Goal: Information Seeking & Learning: Learn about a topic

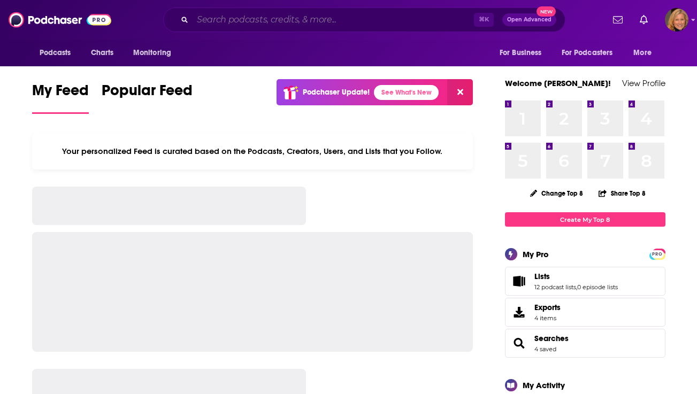
click at [239, 25] on input "Search podcasts, credits, & more..." at bounding box center [333, 19] width 281 height 17
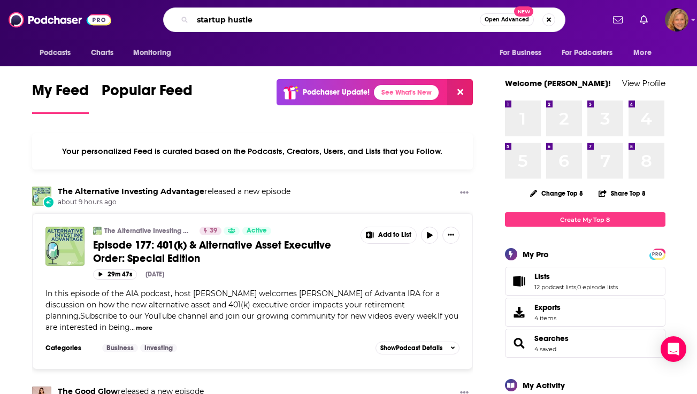
type input "startup hustle"
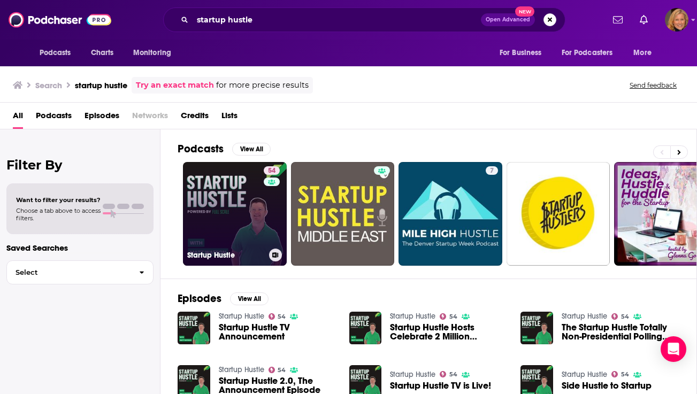
click at [234, 179] on link "54 Startup Hustle" at bounding box center [235, 214] width 104 height 104
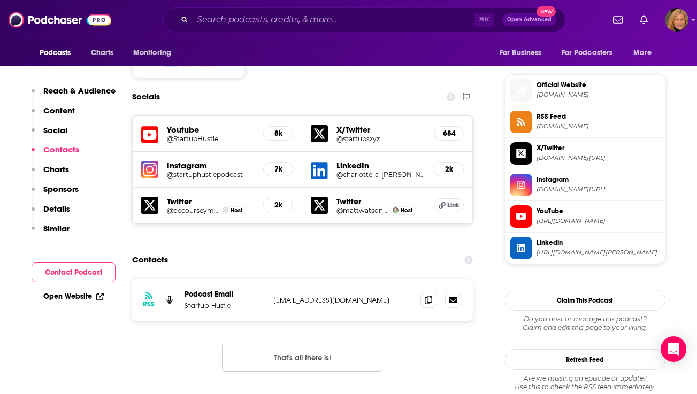
scroll to position [1023, 0]
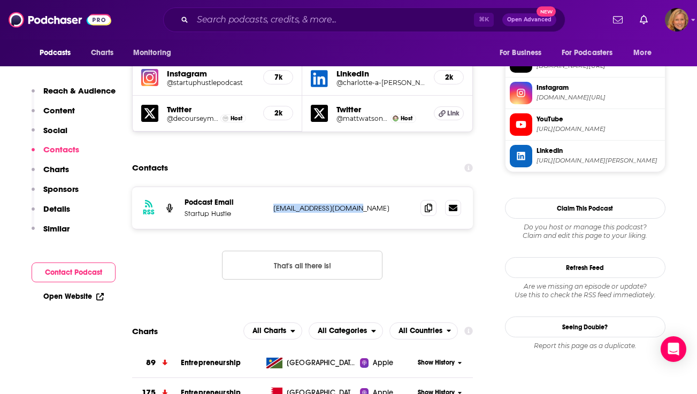
drag, startPoint x: 351, startPoint y: 139, endPoint x: 270, endPoint y: 139, distance: 81.8
click at [269, 187] on div "RSS Podcast Email Startup Hustle [EMAIL_ADDRESS][DOMAIN_NAME] [EMAIL_ADDRESS][D…" at bounding box center [302, 208] width 341 height 42
copy p "[EMAIL_ADDRESS][DOMAIN_NAME]"
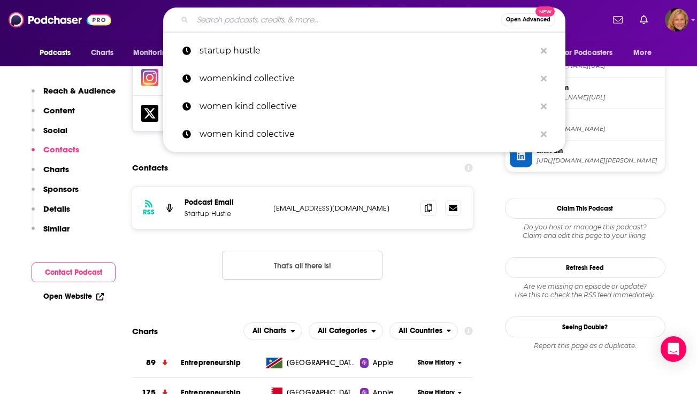
click at [214, 23] on input "Search podcasts, credits, & more..." at bounding box center [347, 19] width 309 height 17
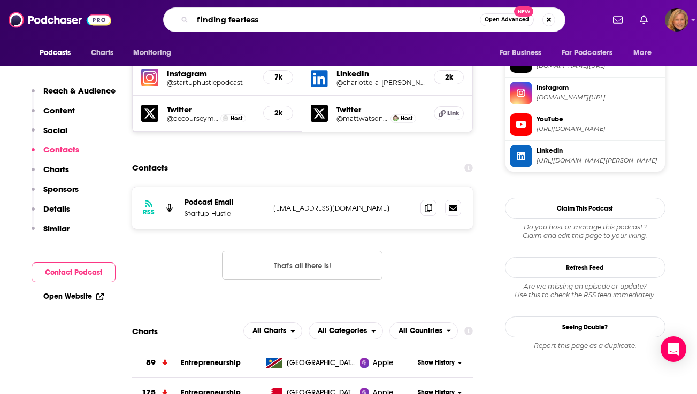
type input "finding fearless"
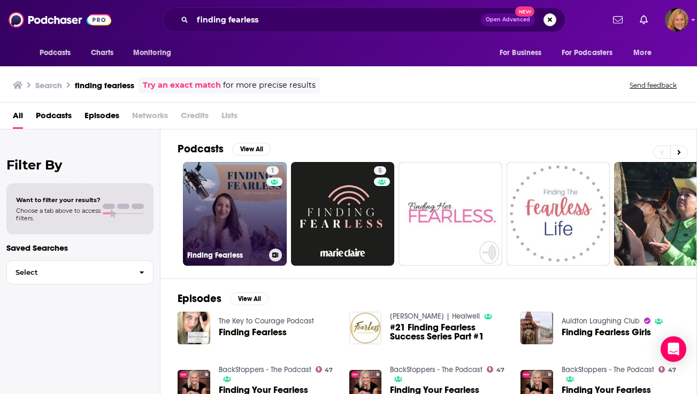
click at [239, 201] on link "1 Finding Fearless" at bounding box center [235, 214] width 104 height 104
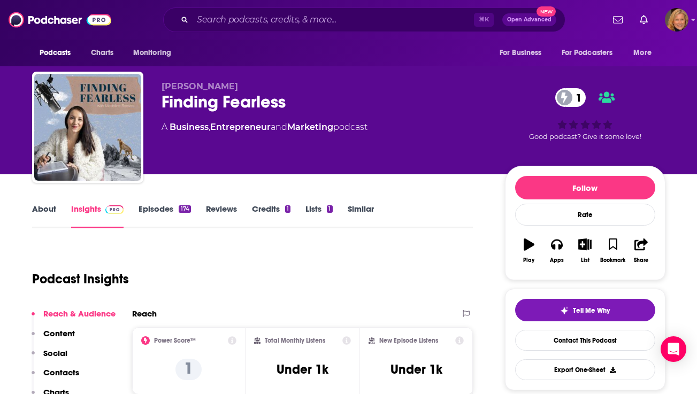
click at [47, 206] on link "About" at bounding box center [44, 216] width 24 height 25
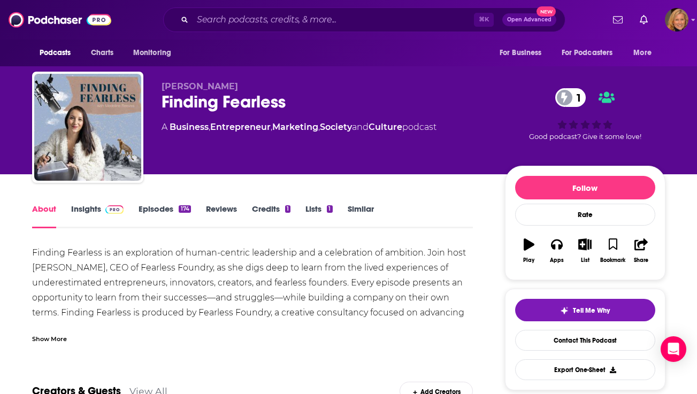
scroll to position [42, 0]
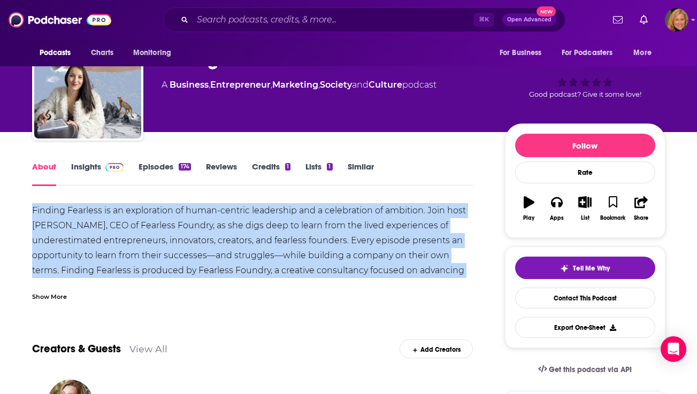
drag, startPoint x: 24, startPoint y: 208, endPoint x: 323, endPoint y: 277, distance: 307.0
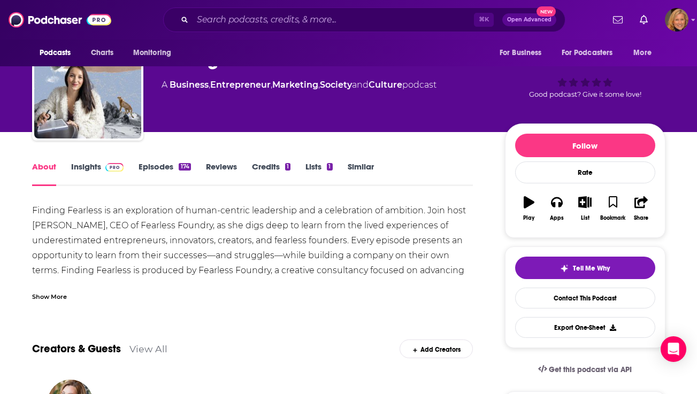
click at [59, 294] on div "Show More" at bounding box center [49, 296] width 35 height 10
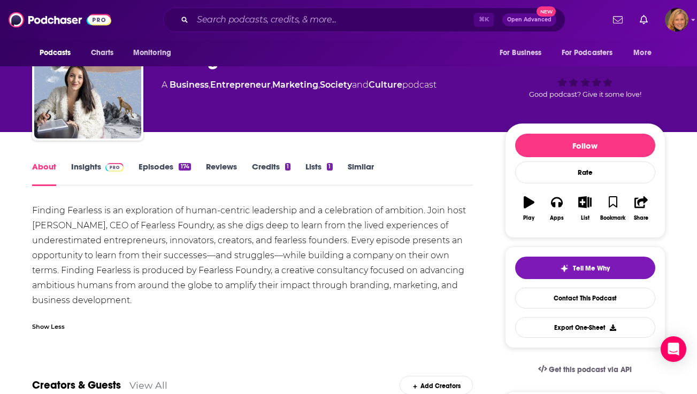
drag, startPoint x: 28, startPoint y: 205, endPoint x: 188, endPoint y: 300, distance: 185.6
copy div "Finding Fearless is an exploration of human-centric leadership and a celebratio…"
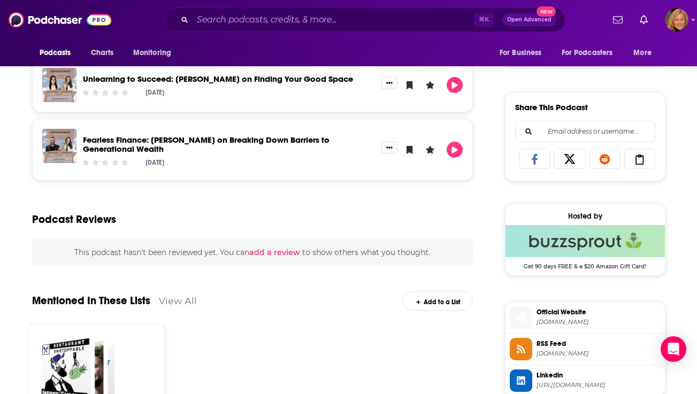
scroll to position [543, 0]
